Goal: Transaction & Acquisition: Book appointment/travel/reservation

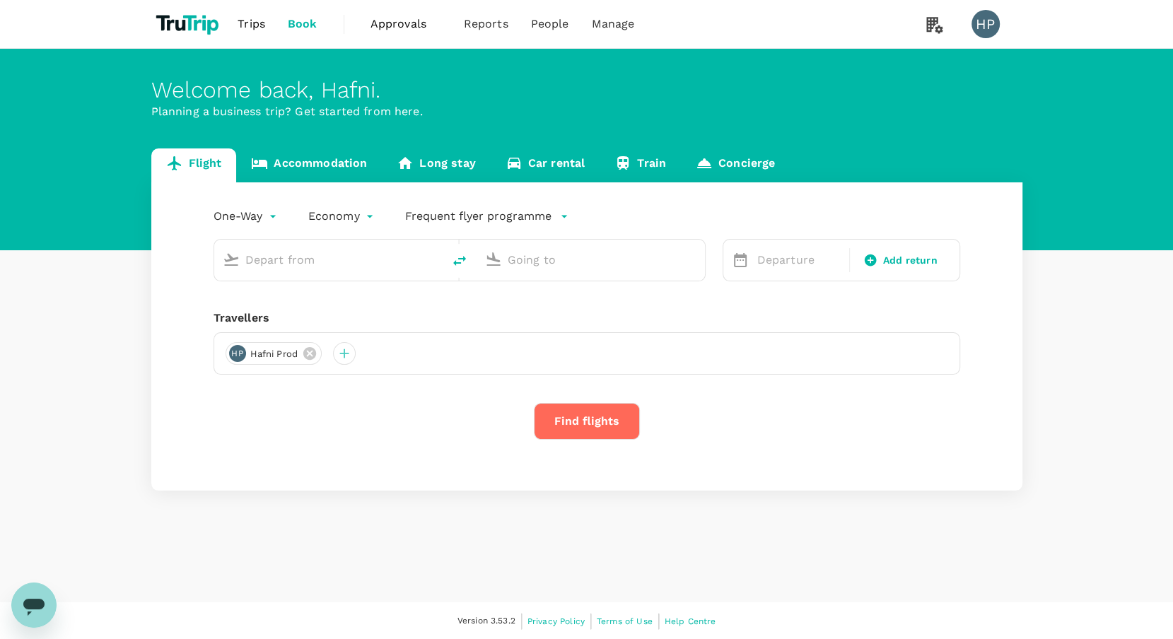
type input "Greenville-Spartanburg Intl (GSP)"
type input "Denver Intl (DEN)"
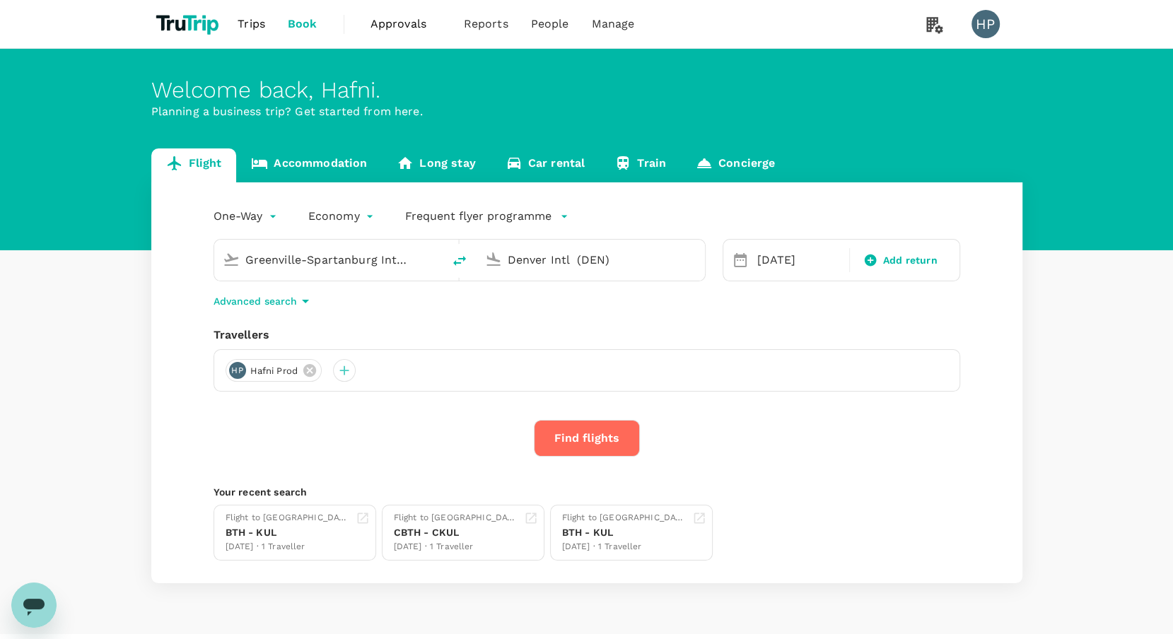
click at [357, 259] on input "Greenville-Spartanburg Intl (GSP)" at bounding box center [329, 260] width 168 height 22
click at [341, 291] on p "Batam, [GEOGRAPHIC_DATA]" at bounding box center [349, 288] width 283 height 14
type input "Batam, [GEOGRAPHIC_DATA] (any)"
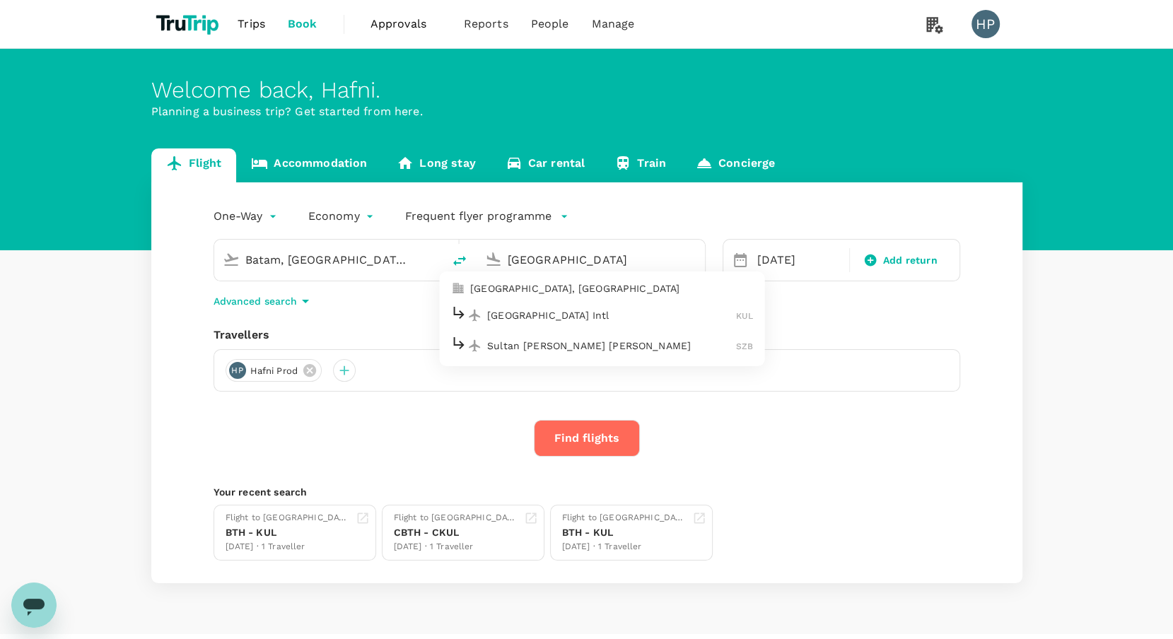
click at [567, 287] on p "[GEOGRAPHIC_DATA], [GEOGRAPHIC_DATA]" at bounding box center [611, 288] width 283 height 14
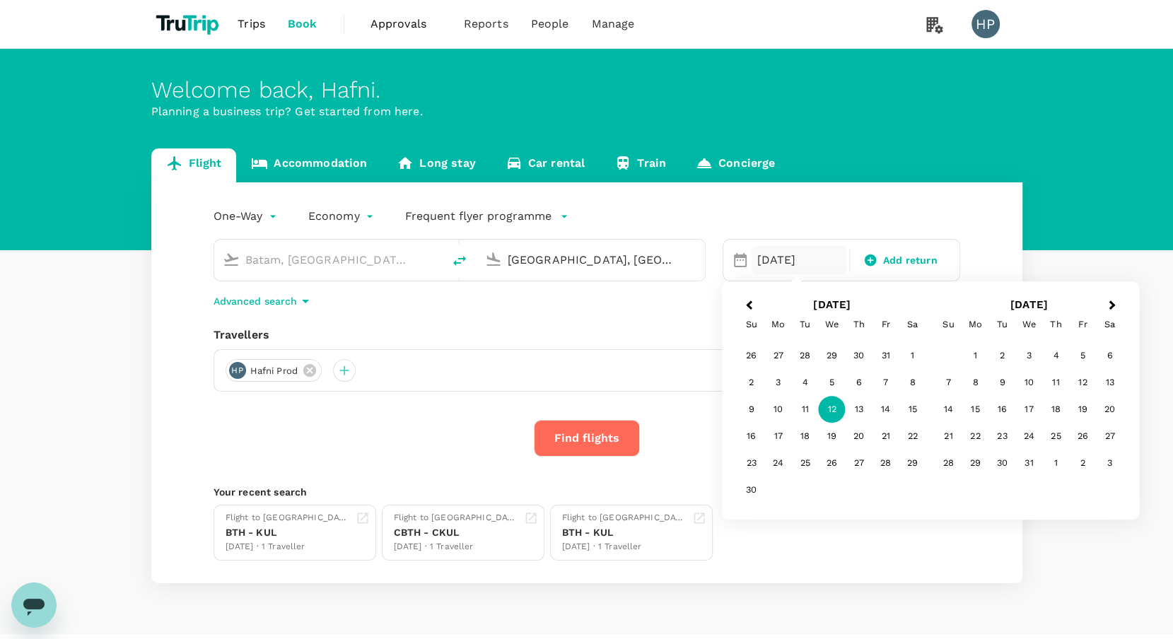
type input "[GEOGRAPHIC_DATA], [GEOGRAPHIC_DATA] (any)"
click at [610, 322] on div "One-Way oneway Economy economy Frequent flyer programme [GEOGRAPHIC_DATA], [GEO…" at bounding box center [586, 382] width 871 height 401
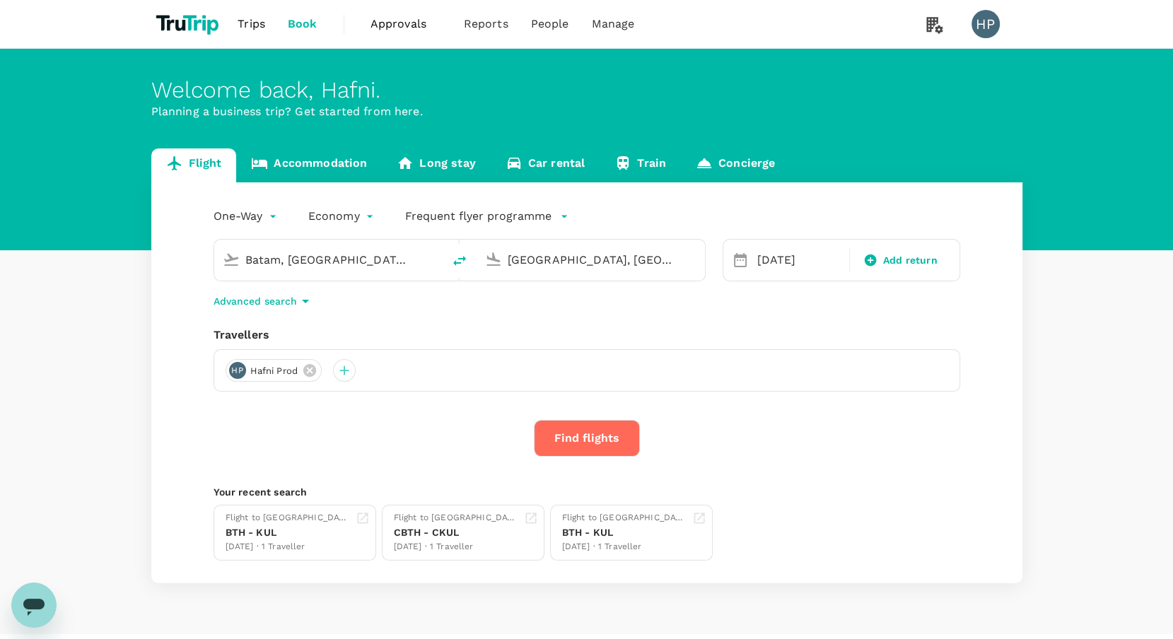
click at [582, 442] on button "Find flights" at bounding box center [587, 438] width 106 height 37
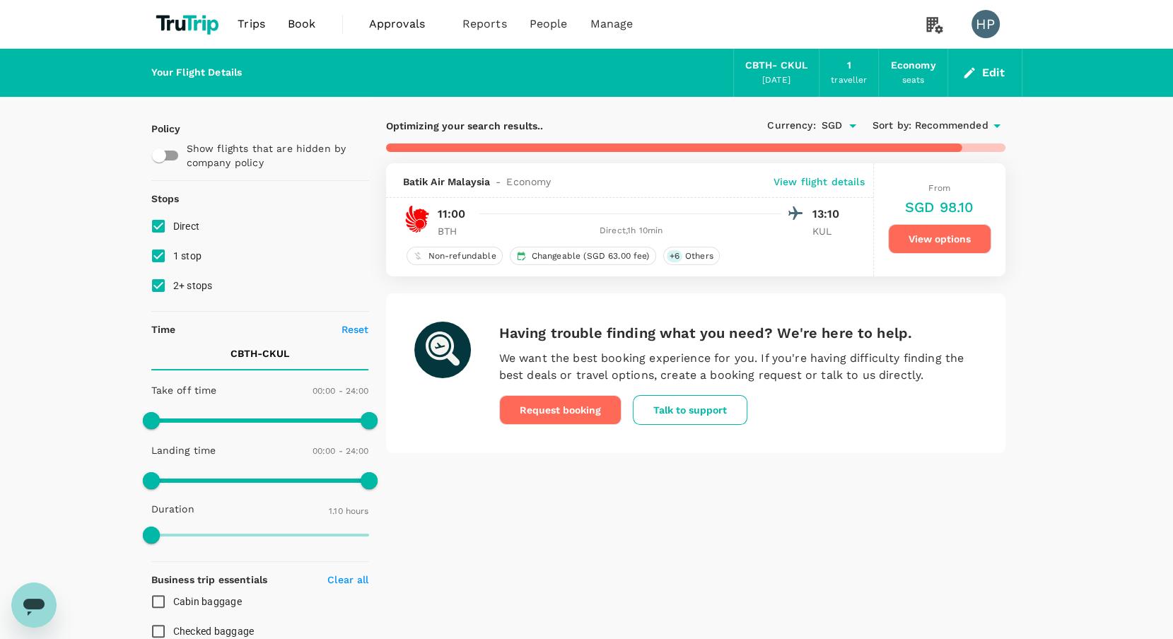
type input "670"
checkbox input "false"
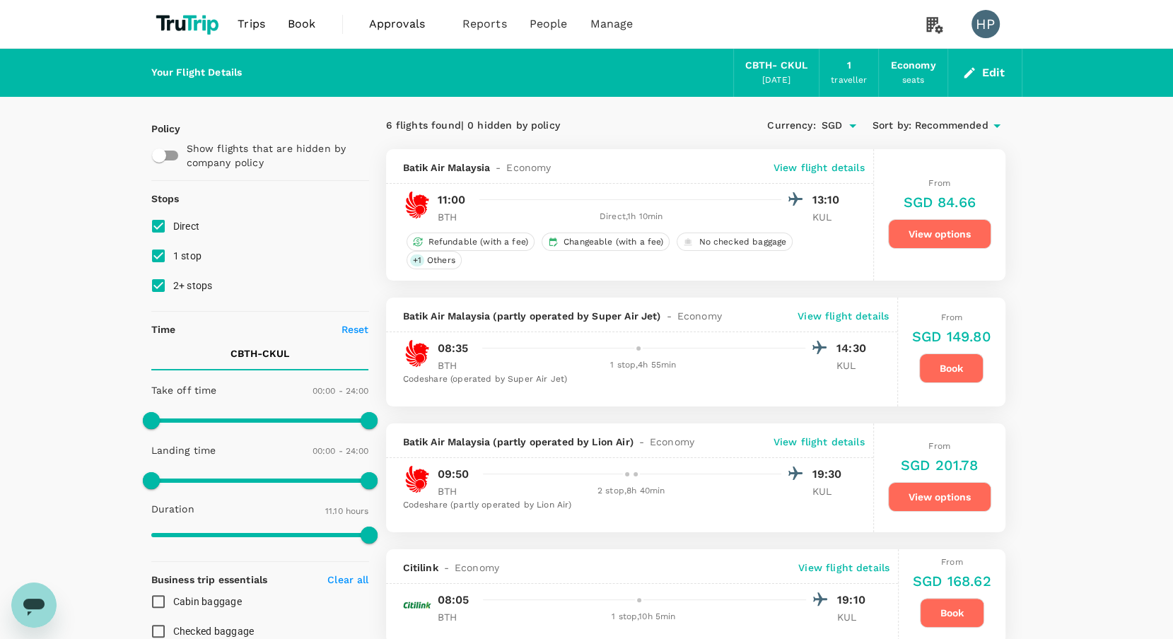
click at [916, 235] on button "View options" at bounding box center [939, 234] width 103 height 30
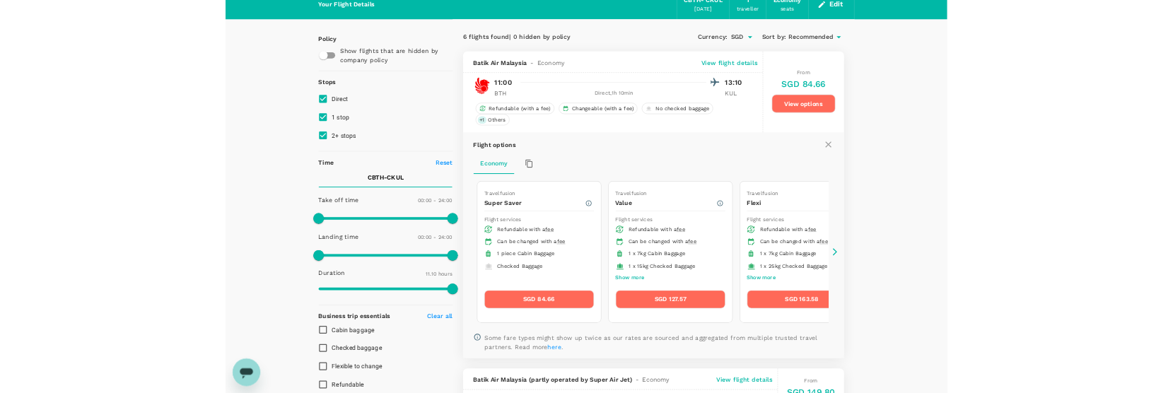
scroll to position [63, 0]
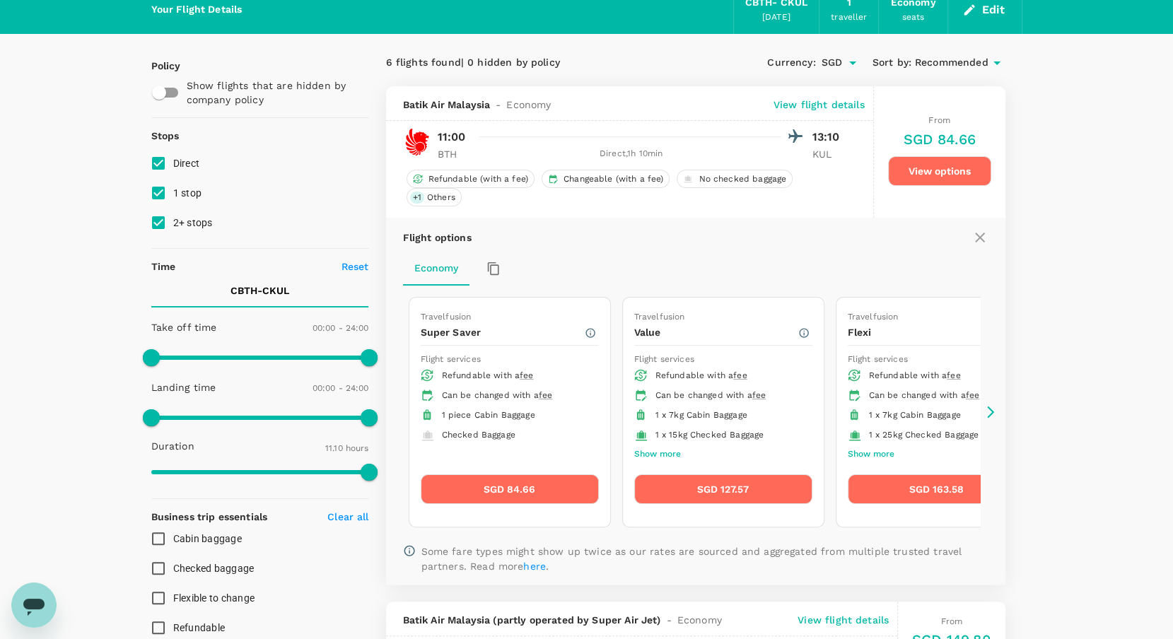
click at [992, 406] on icon at bounding box center [991, 412] width 14 height 14
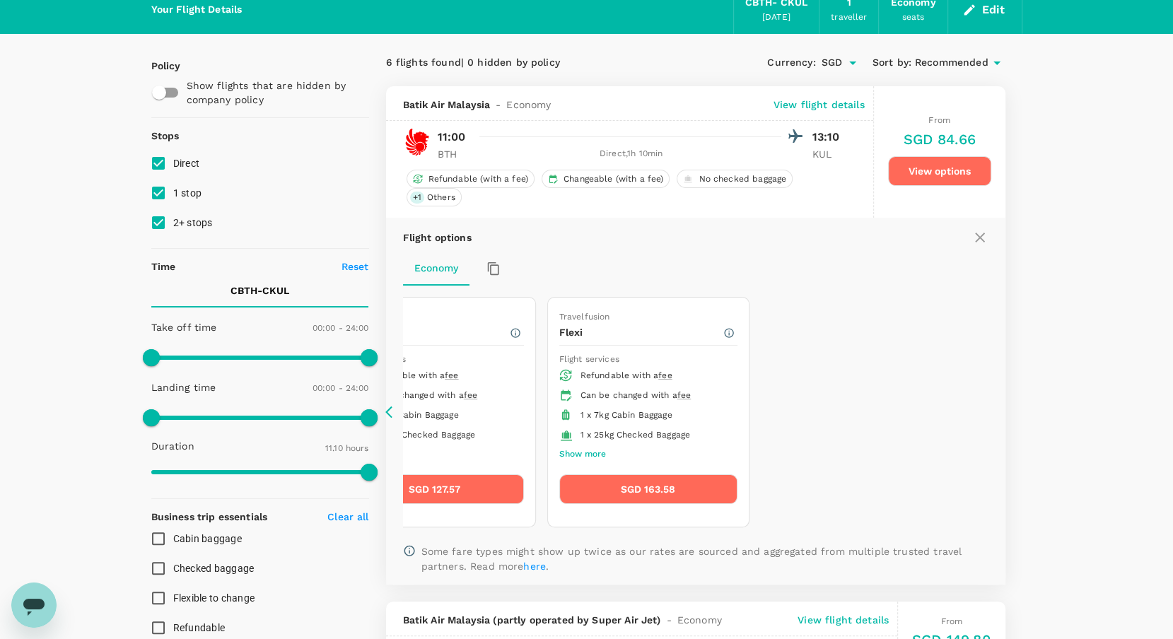
click at [388, 412] on icon at bounding box center [388, 413] width 7 height 12
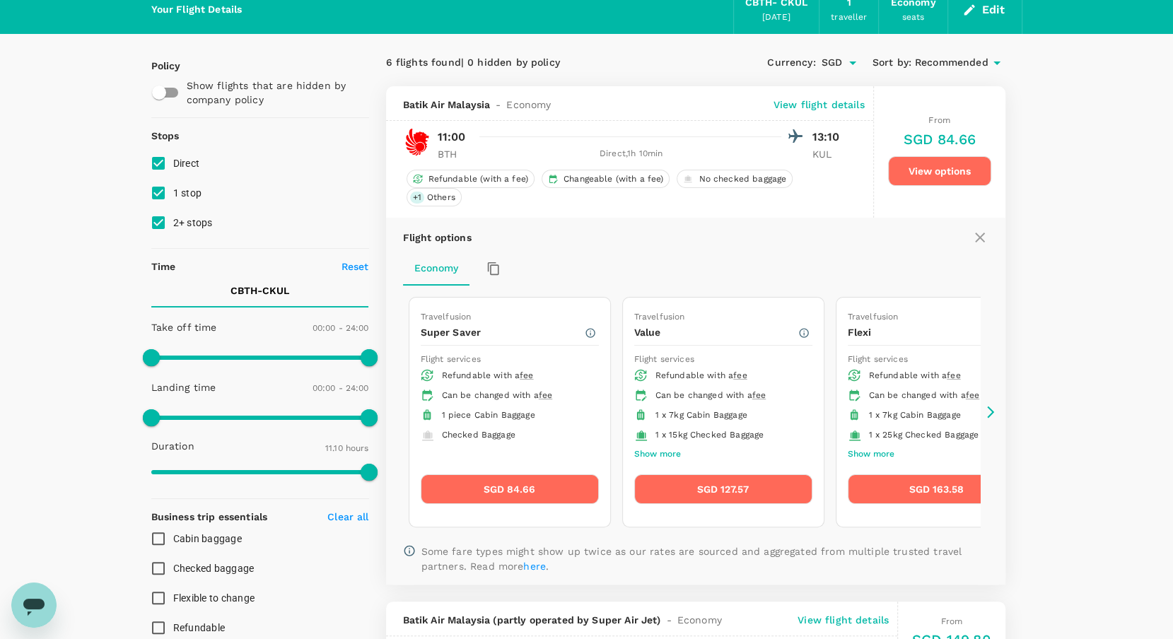
click at [388, 412] on icon at bounding box center [388, 413] width 7 height 12
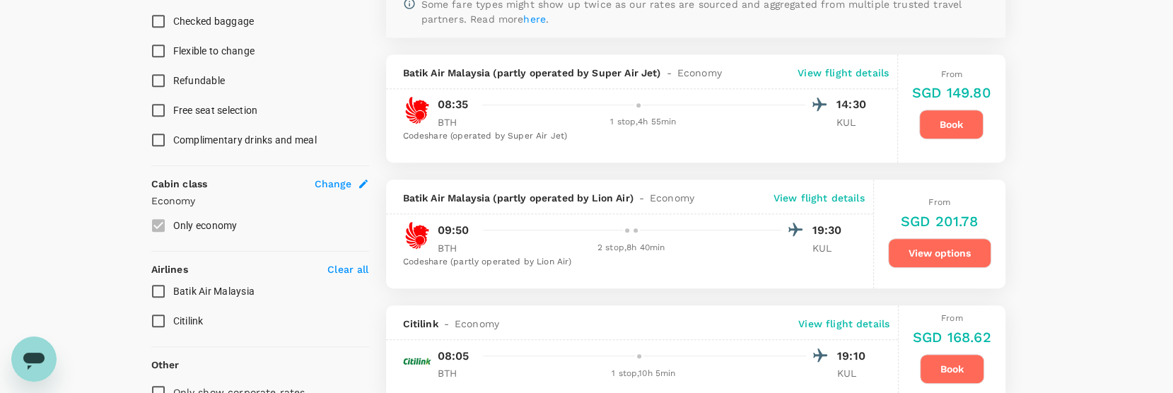
scroll to position [642, 0]
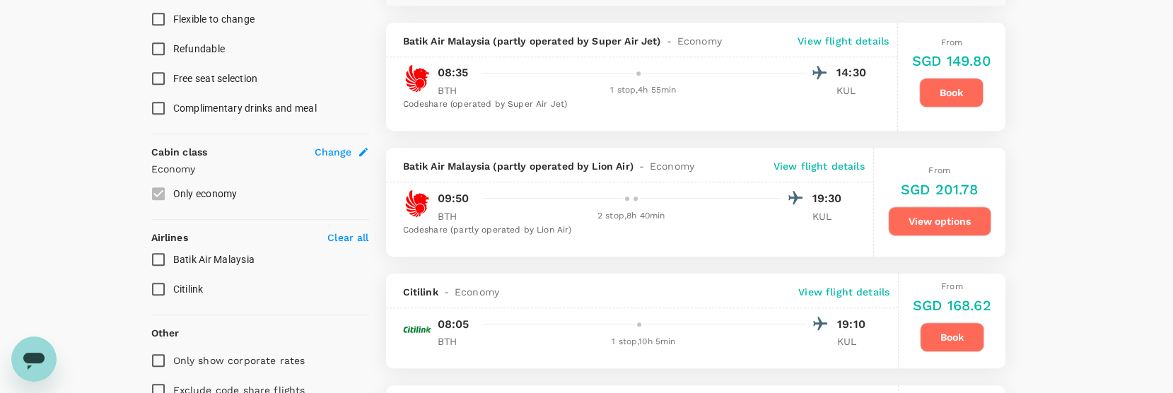
click at [939, 221] on button "View options" at bounding box center [939, 222] width 103 height 30
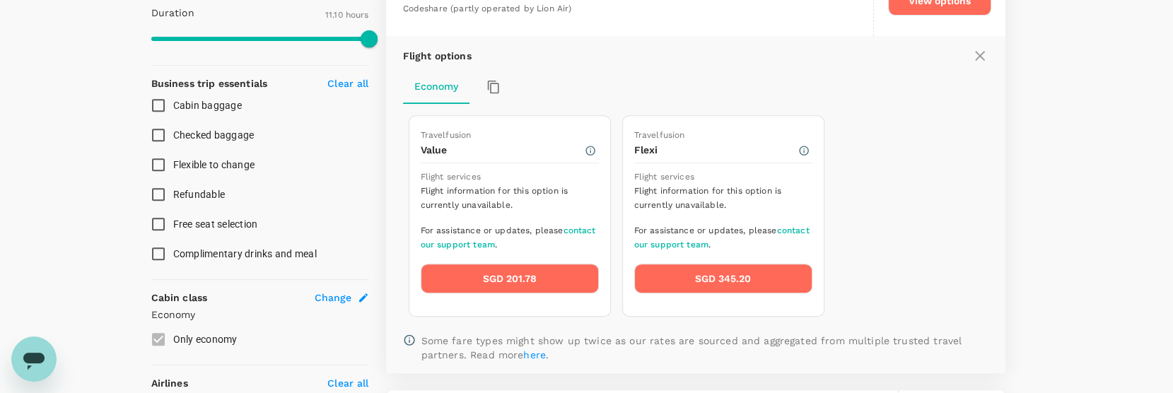
scroll to position [493, 0]
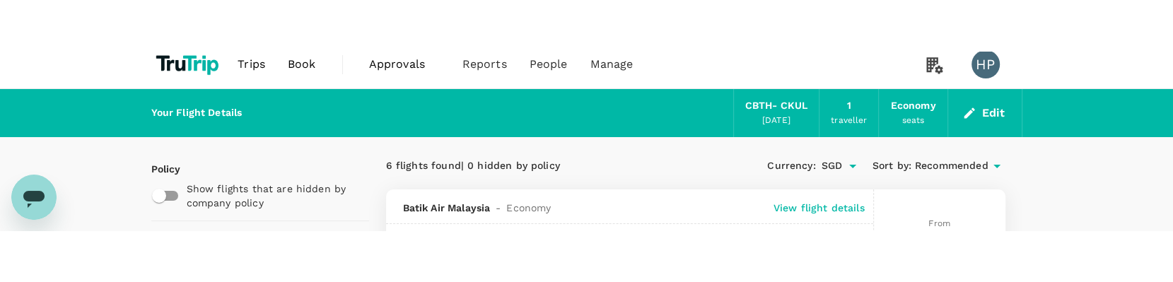
scroll to position [13, 0]
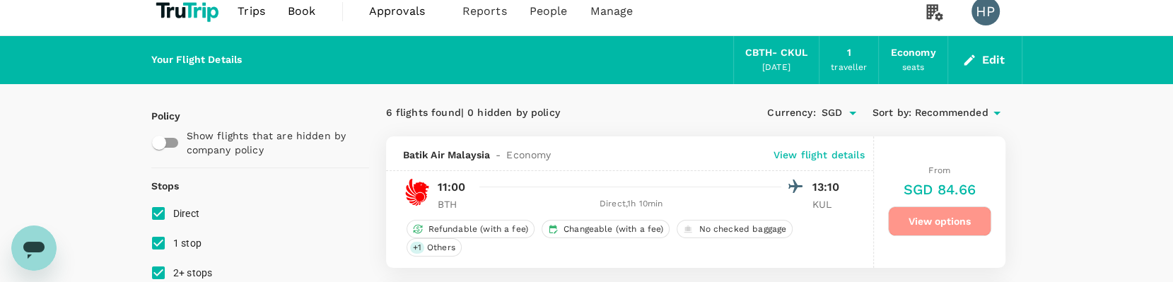
click at [960, 216] on button "View options" at bounding box center [939, 222] width 103 height 30
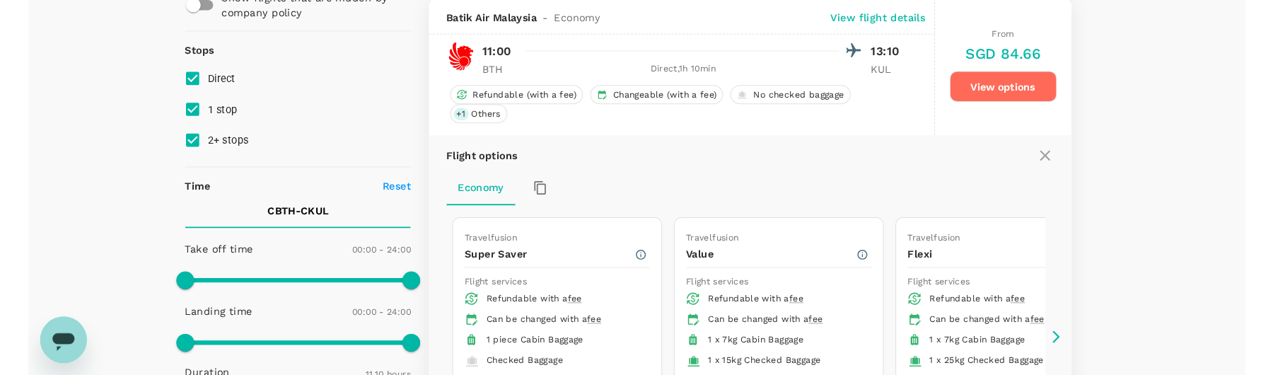
scroll to position [149, 0]
